Goal: Check status: Check status

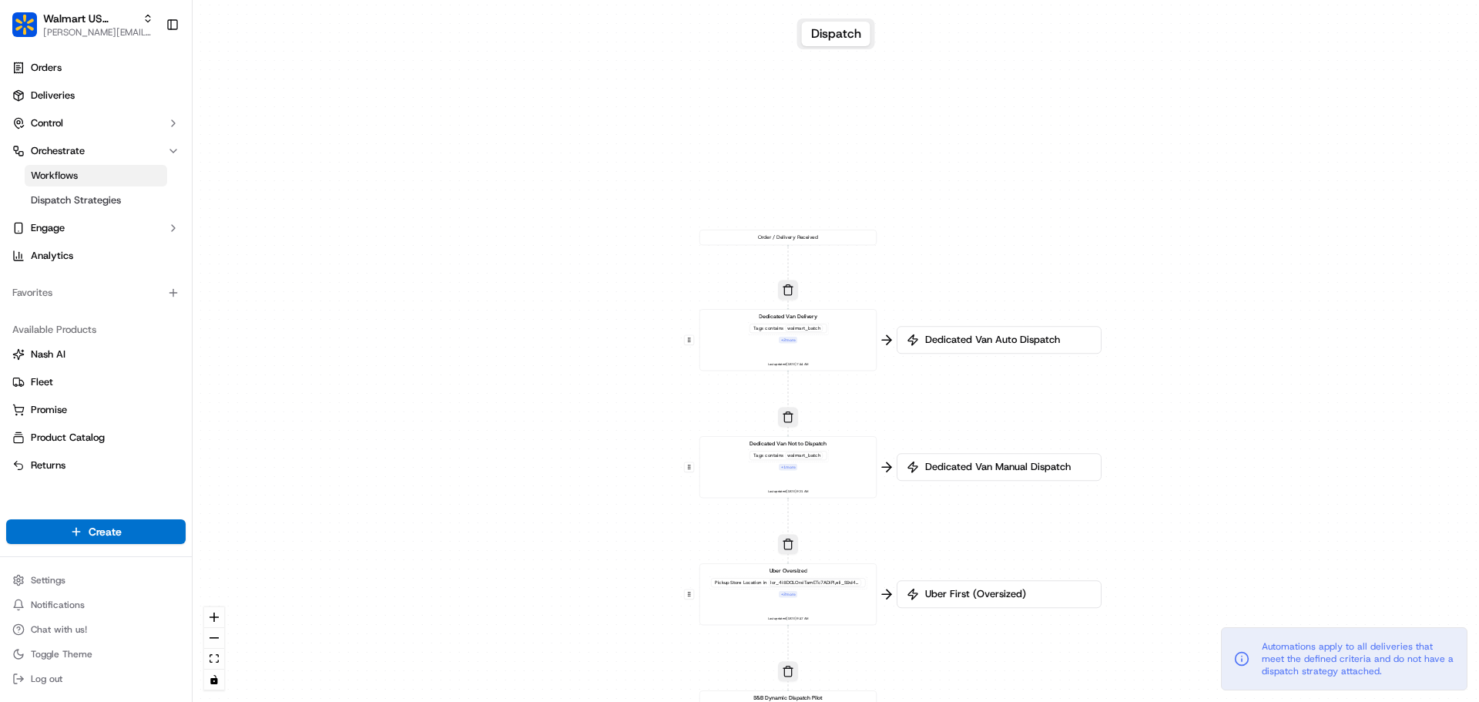
drag, startPoint x: 674, startPoint y: 242, endPoint x: 625, endPoint y: 571, distance: 332.7
click at [625, 571] on div "0 0 0 0 0 0 0 Order / Delivery Received Dedicated Van Delivery Tags contains wa…" at bounding box center [836, 351] width 1287 height 702
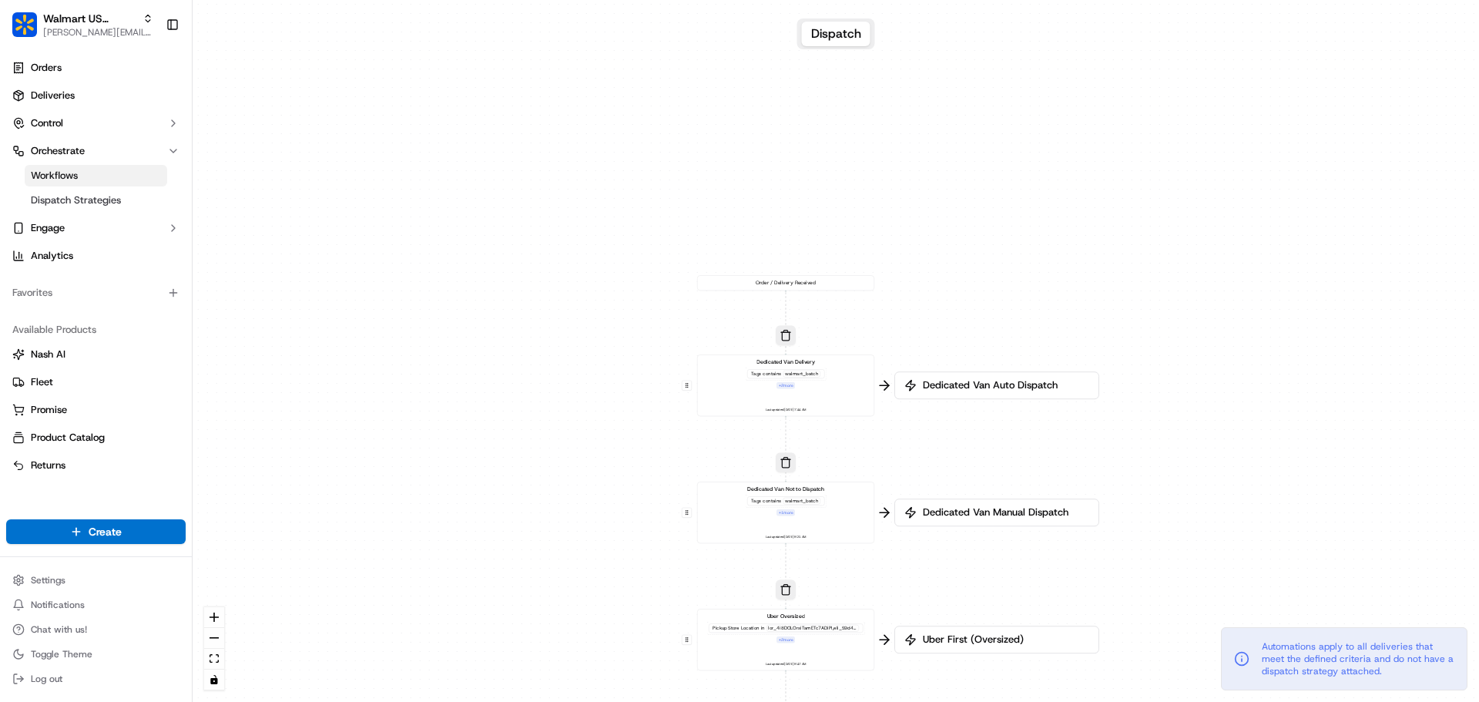
click at [807, 517] on div "Dedicated Van Not to Dispatch Tags contains walmart_batch + 1 more Last updated…" at bounding box center [786, 512] width 164 height 55
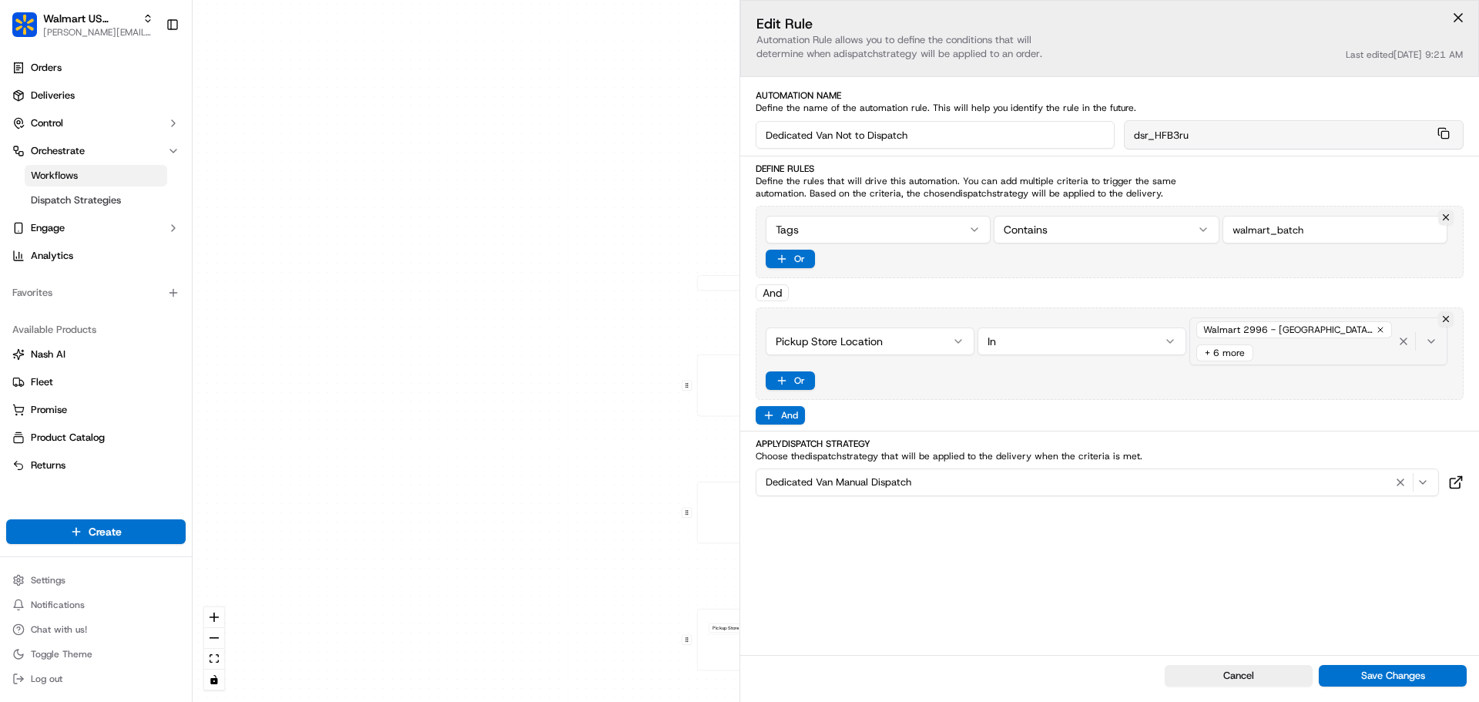
click at [1336, 342] on div "Walmart 2996 - Dallas, TX (2996) + 6 more" at bounding box center [1294, 341] width 202 height 46
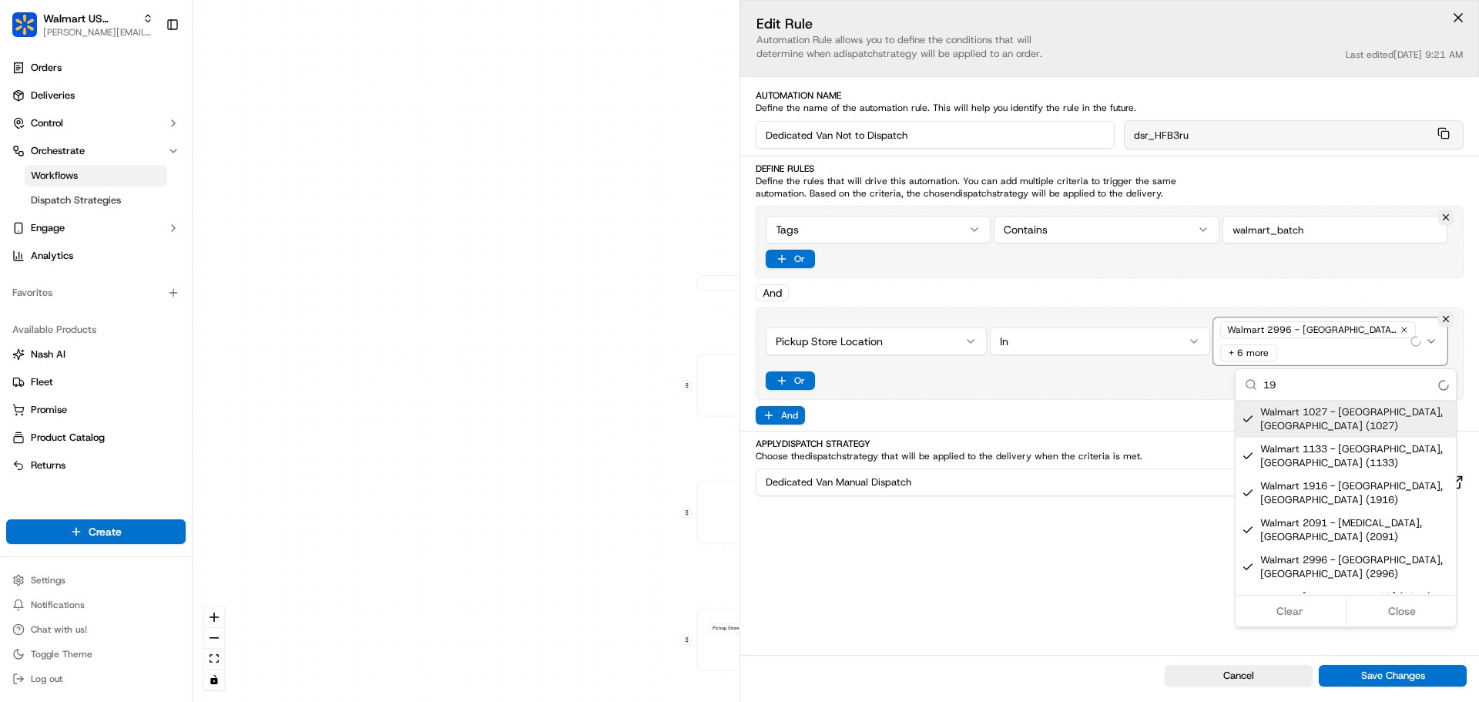
type input "1"
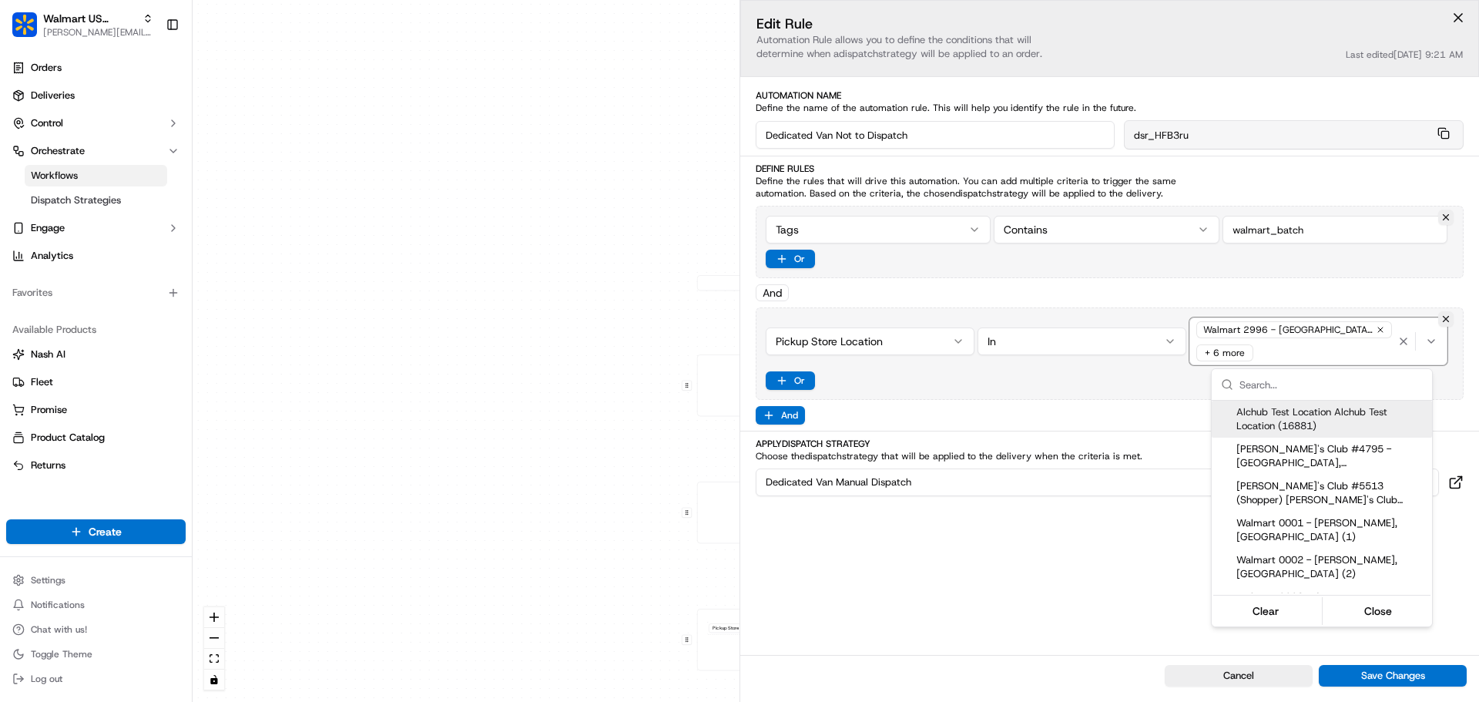
scroll to position [525, 0]
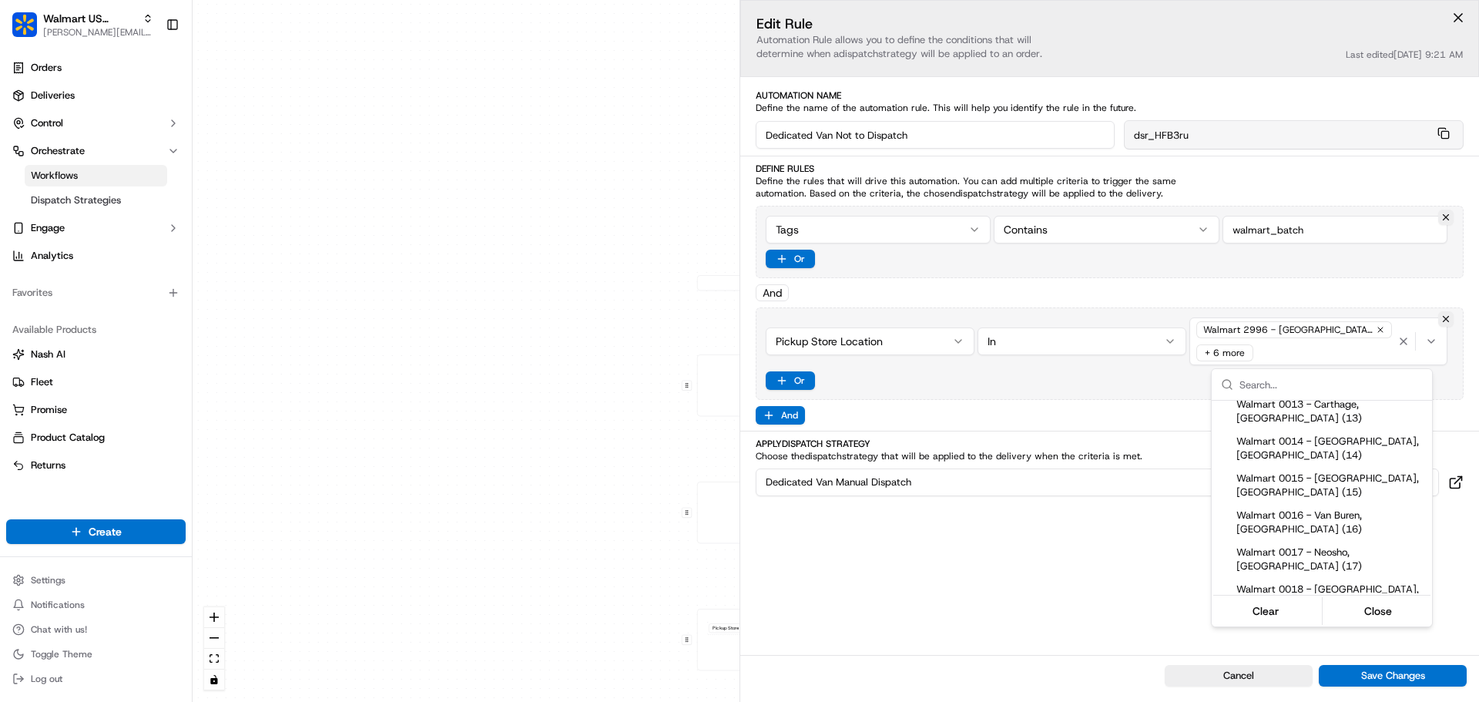
click at [674, 358] on html "Walmart US Stores jeff@usenash.com Toggle Sidebar Orders Deliveries Control Orc…" at bounding box center [739, 351] width 1479 height 702
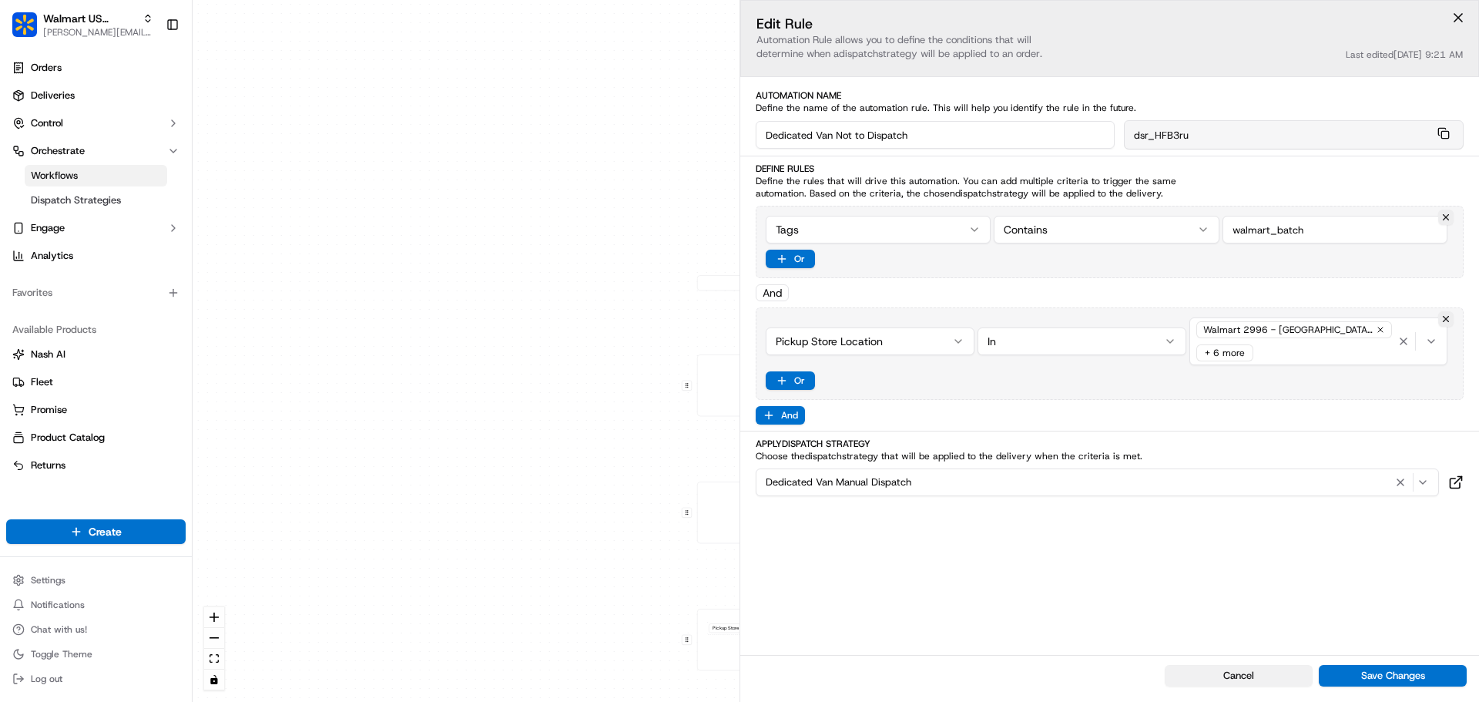
click at [1230, 675] on button "Cancel" at bounding box center [1239, 676] width 148 height 22
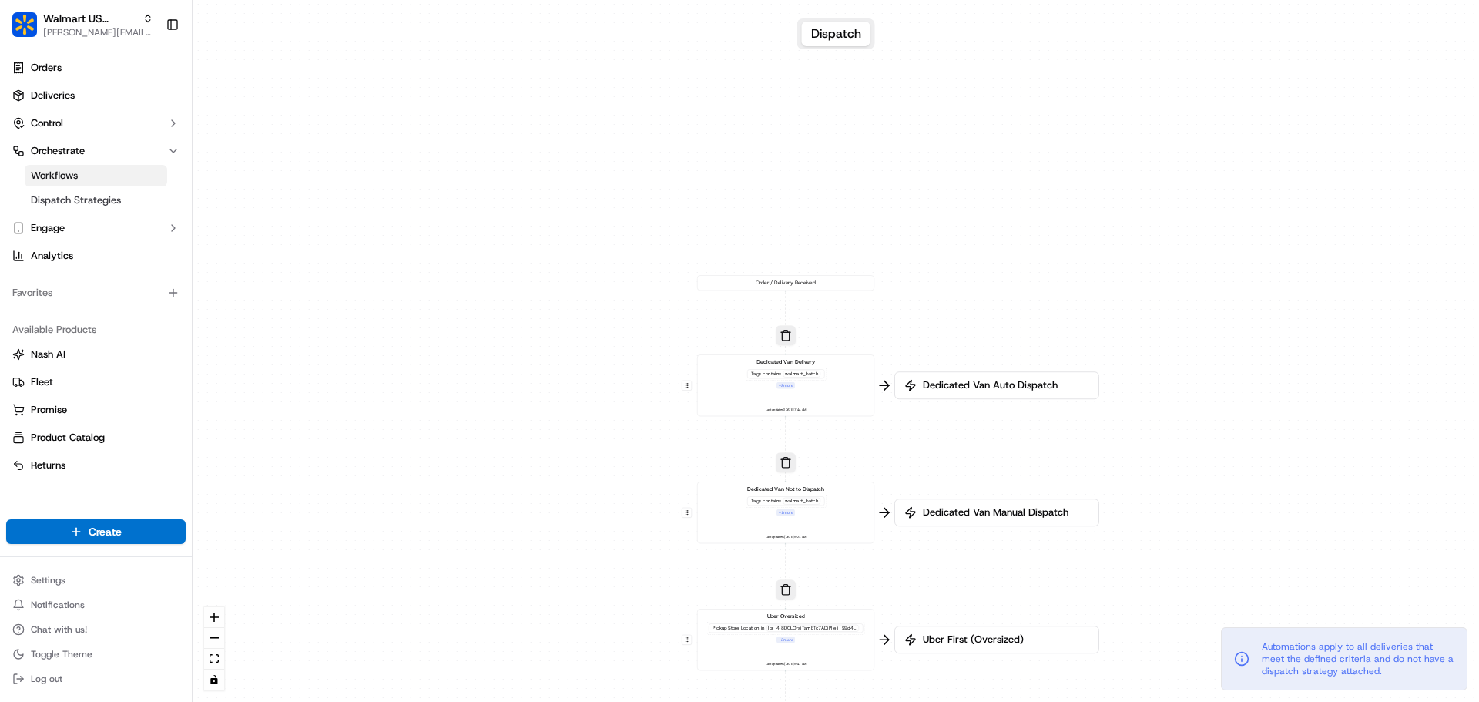
click at [811, 385] on div "Tags contains walmart_batch + 2 more" at bounding box center [786, 379] width 82 height 22
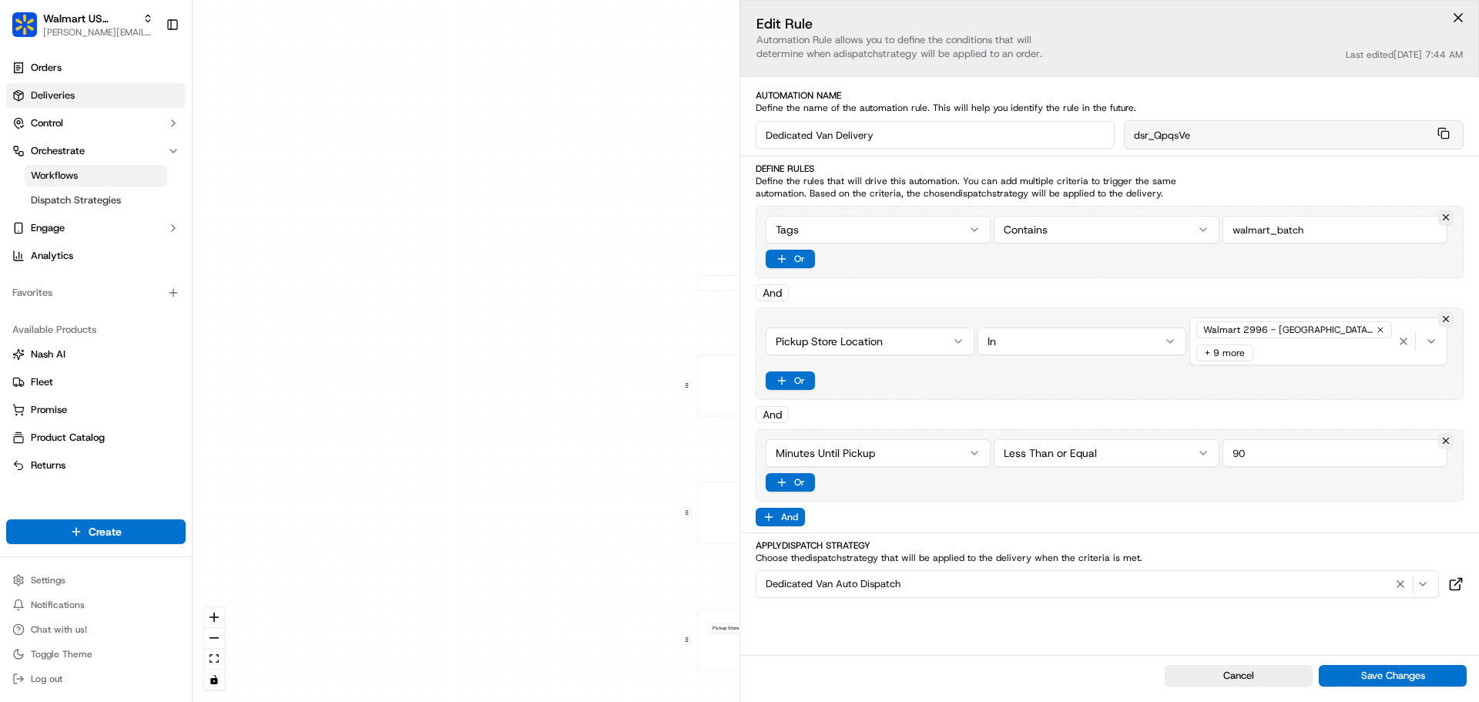
click at [64, 99] on span "Deliveries" at bounding box center [53, 96] width 44 height 14
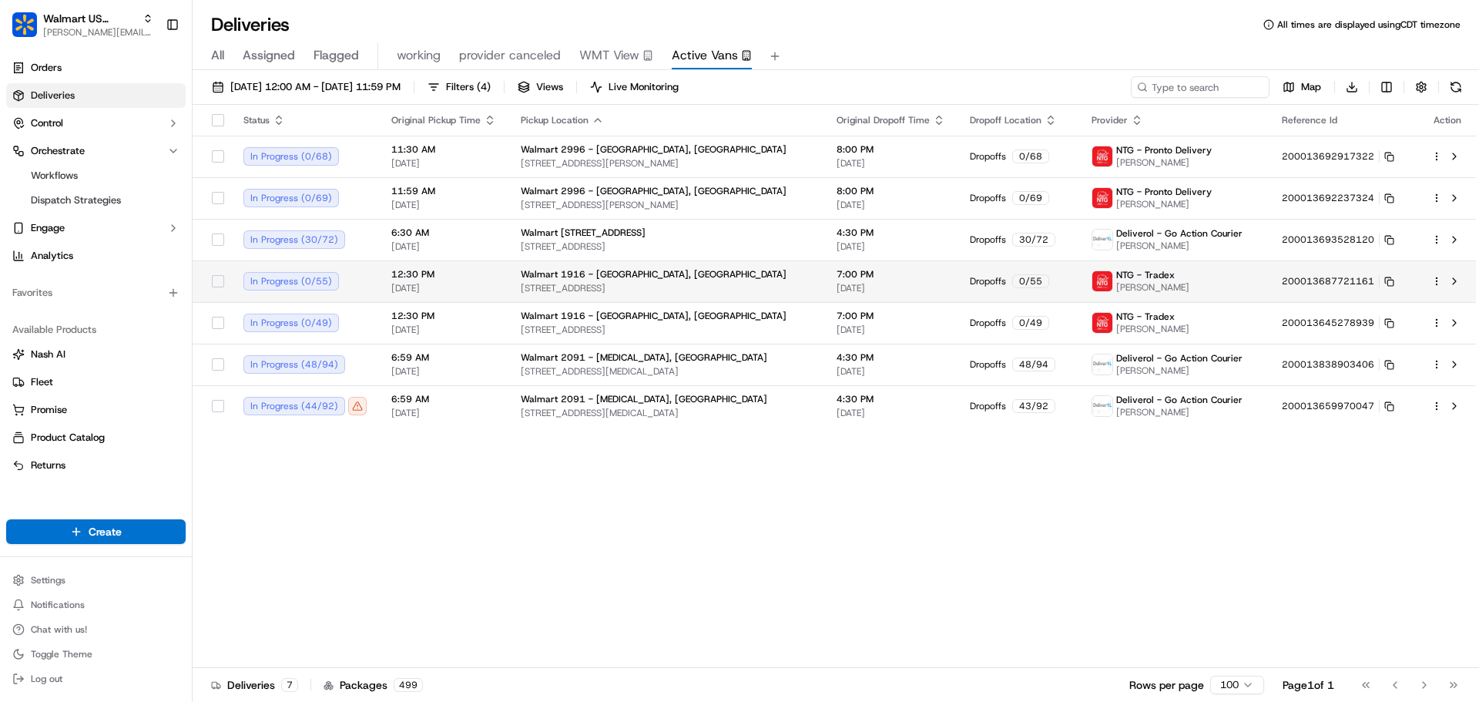
click at [1437, 278] on html "Walmart US Stores jeff@usenash.com Toggle Sidebar Orders Deliveries Control Orc…" at bounding box center [739, 351] width 1479 height 702
click at [1397, 327] on span "Delivery Details" at bounding box center [1369, 330] width 69 height 12
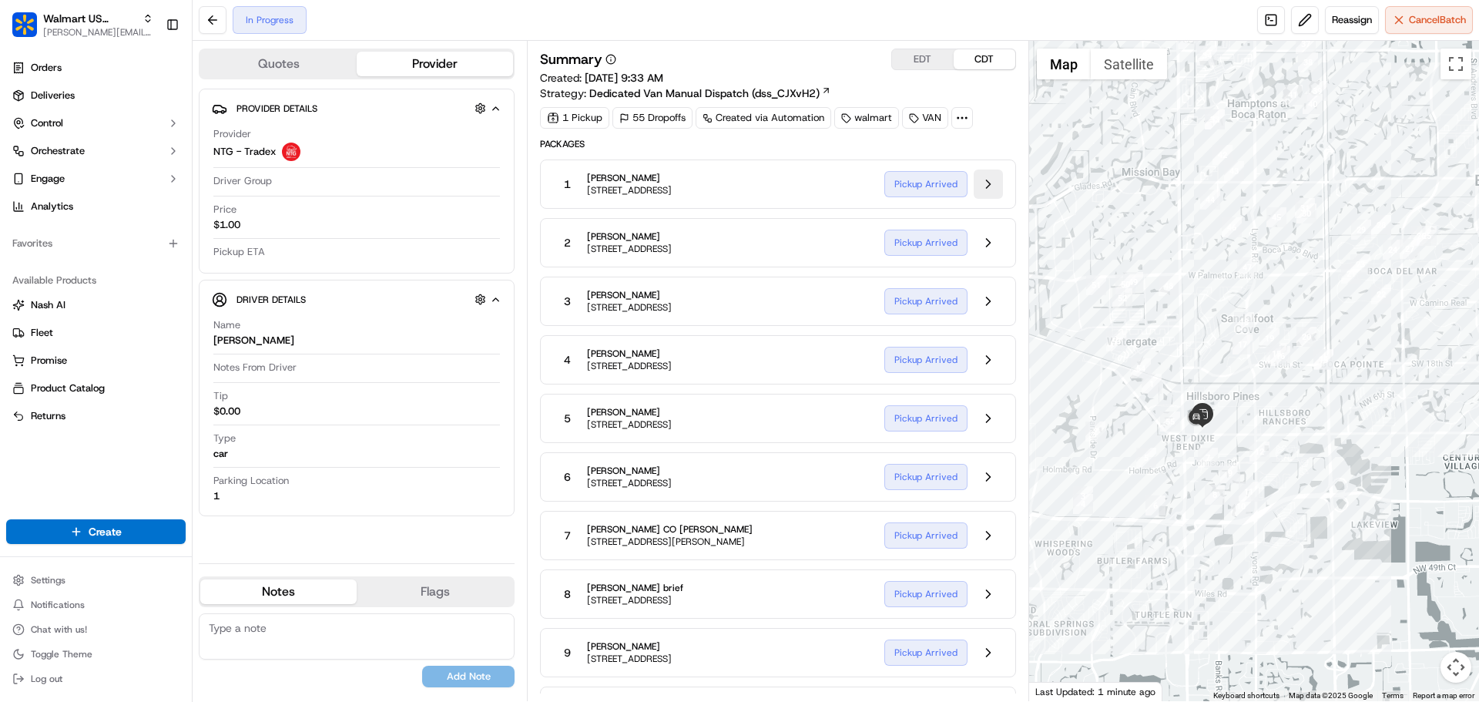
click at [992, 185] on button at bounding box center [988, 184] width 29 height 29
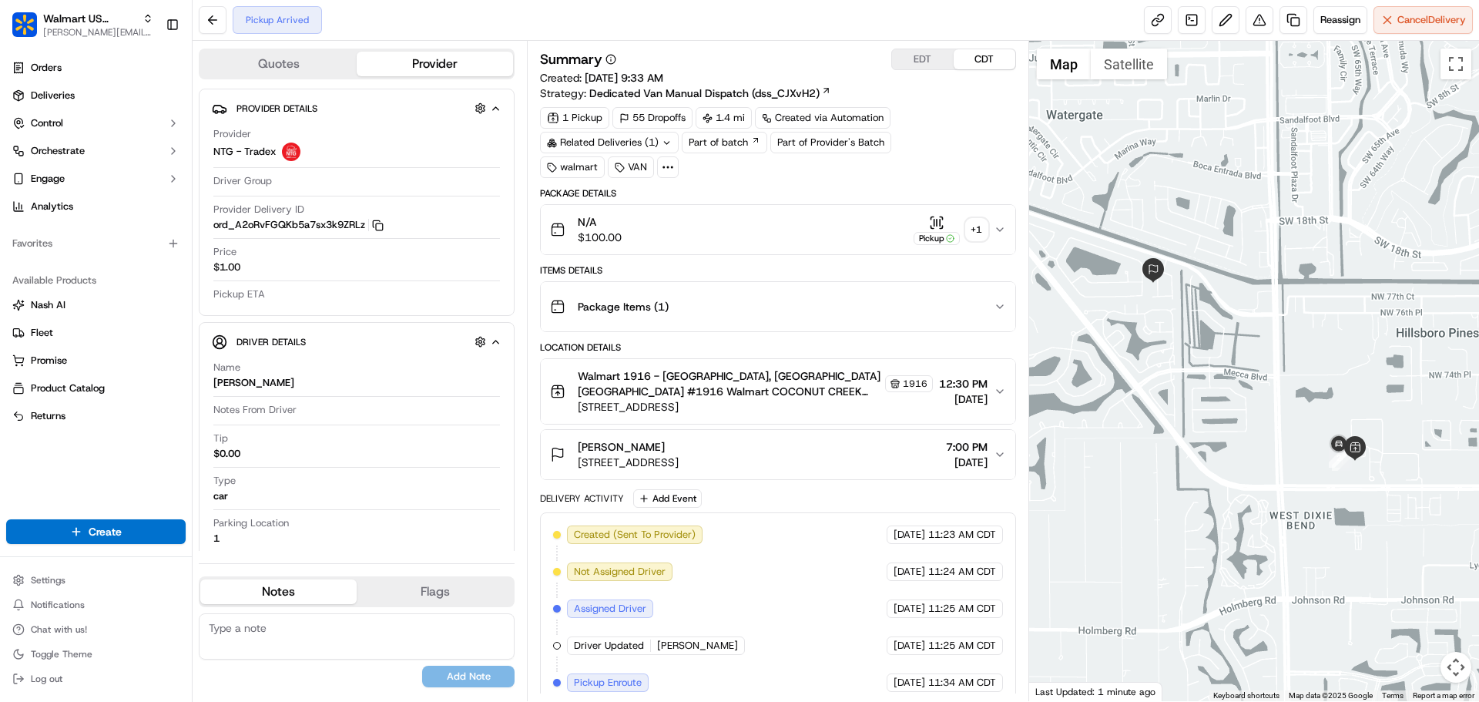
click at [974, 410] on div "Walmart 1916 - [GEOGRAPHIC_DATA], [GEOGRAPHIC_DATA] [GEOGRAPHIC_DATA] #1916 [GE…" at bounding box center [771, 391] width 443 height 46
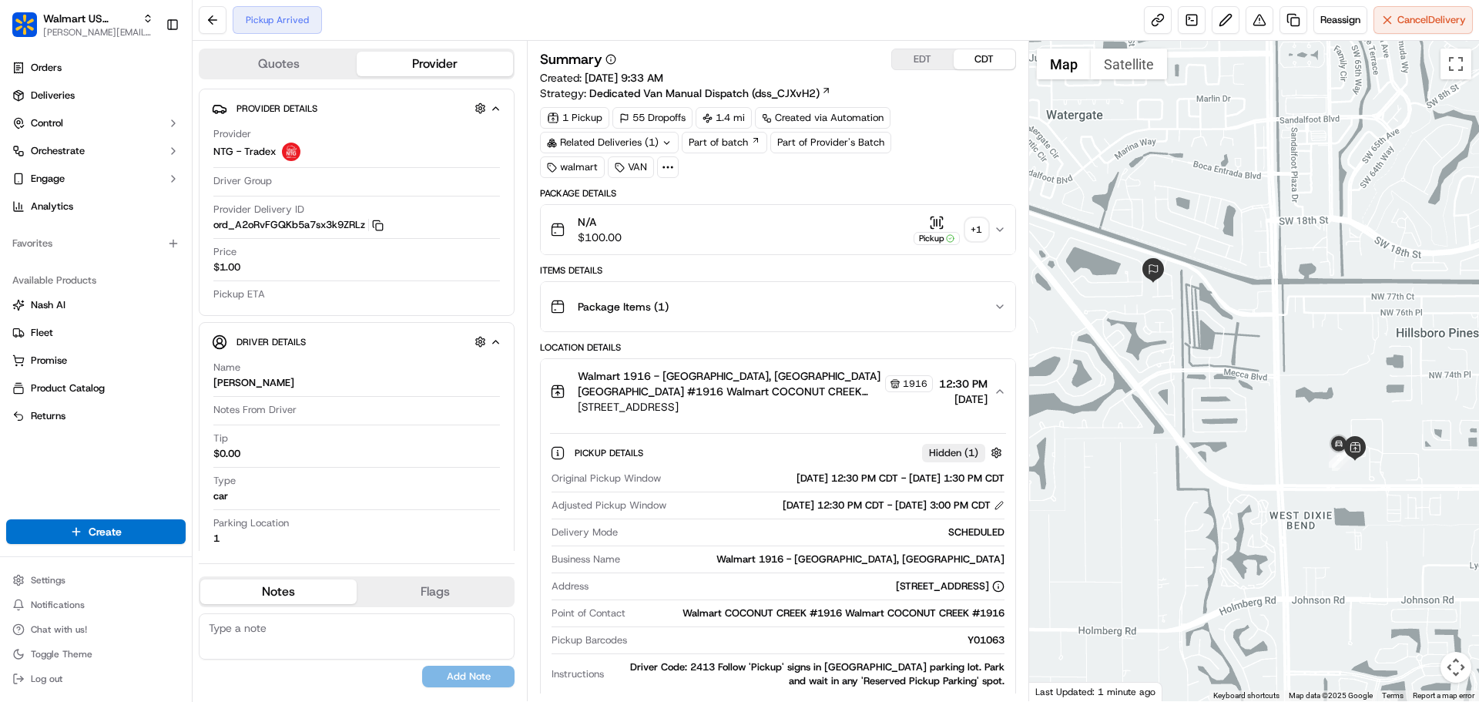
click at [942, 399] on span "[DATE]" at bounding box center [963, 398] width 49 height 15
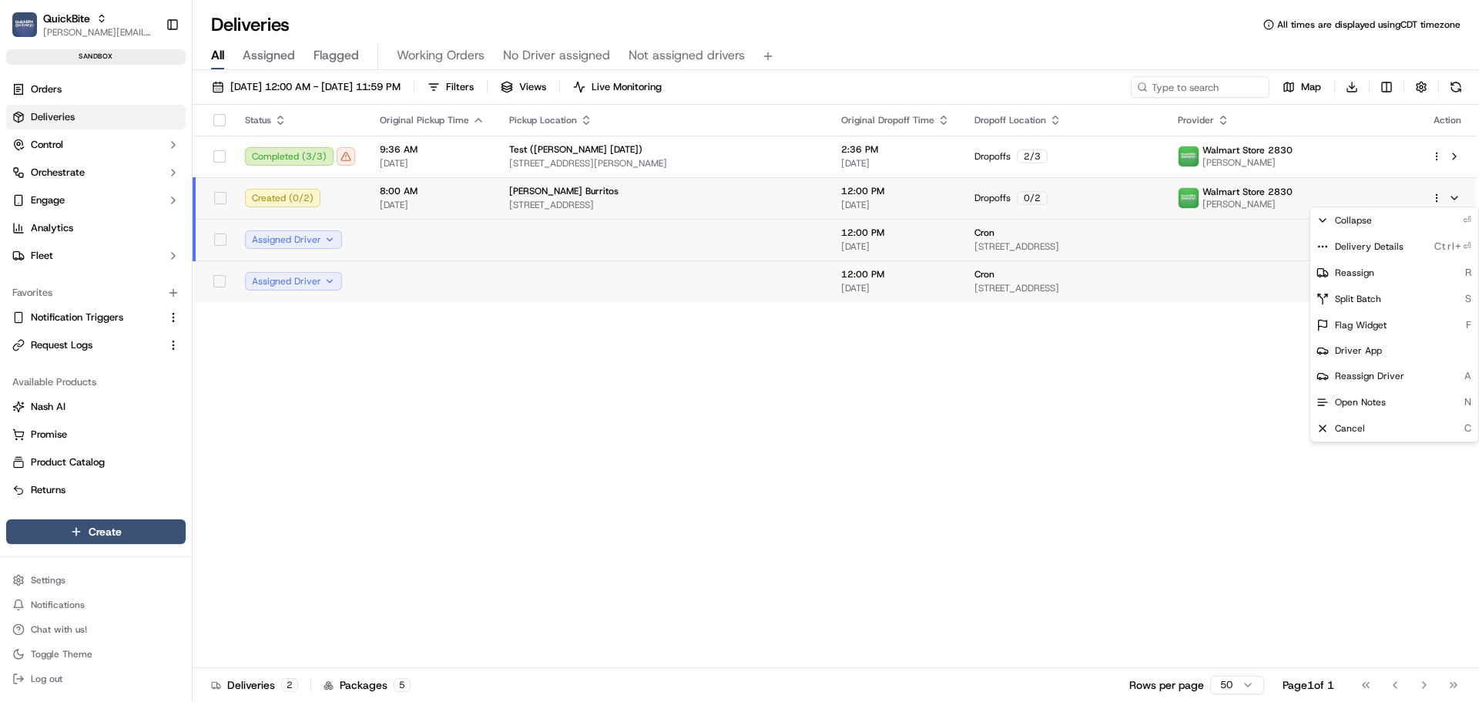
click at [78, 158] on html "QuickBite jeff@usenash.com Toggle Sidebar sandbox Orders Deliveries Control Orc…" at bounding box center [739, 351] width 1479 height 702
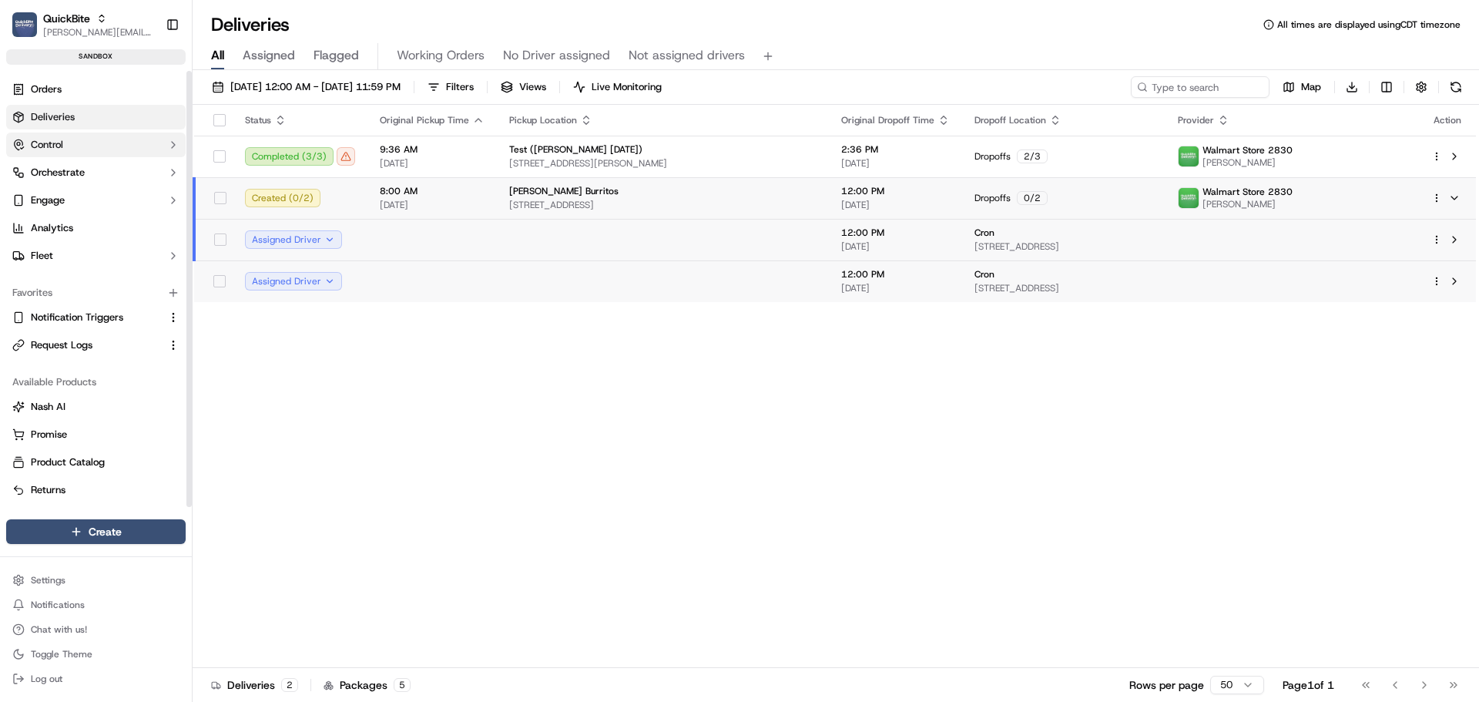
click at [82, 145] on button "Control" at bounding box center [96, 145] width 180 height 25
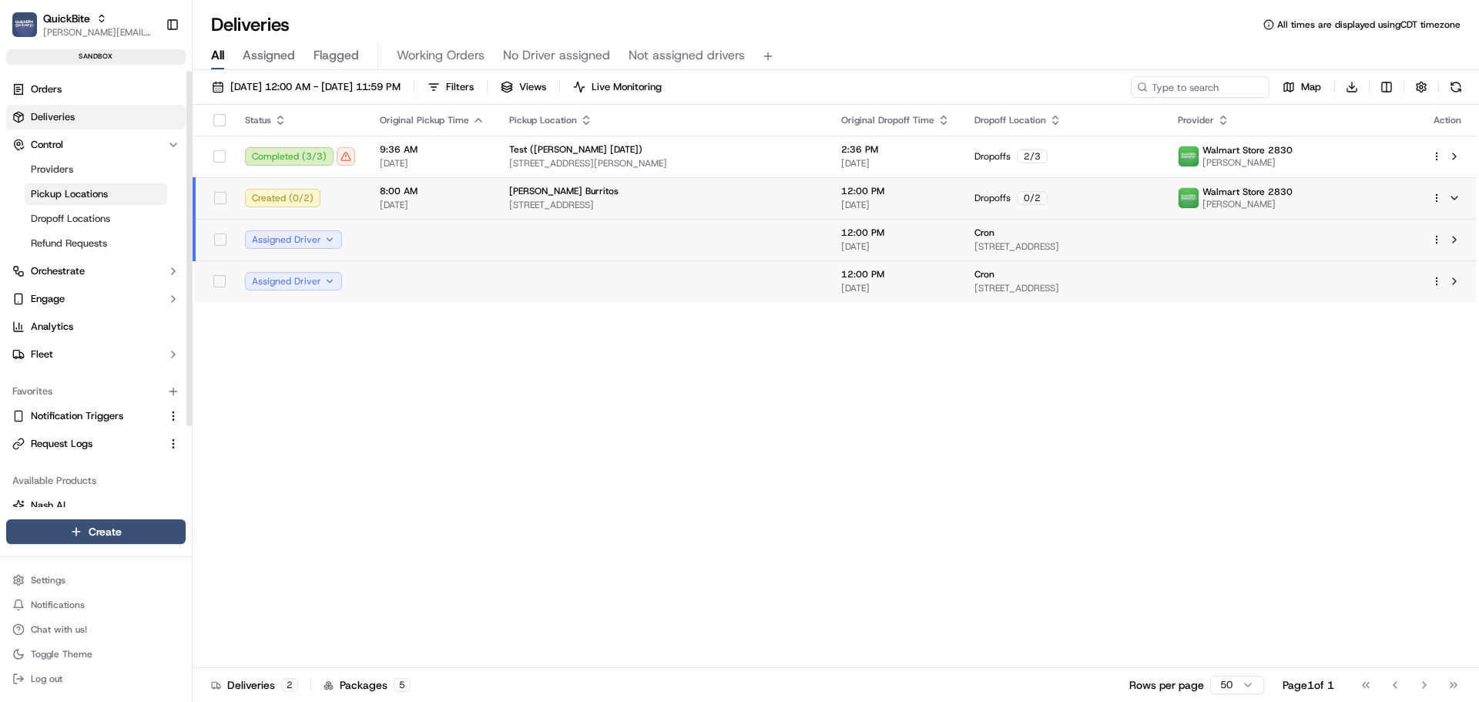
click at [89, 183] on link "Pickup Locations" at bounding box center [96, 194] width 143 height 22
